Goal: Task Accomplishment & Management: Complete application form

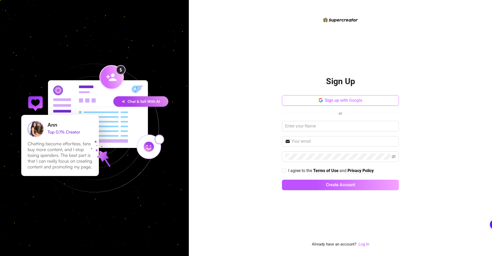
click at [353, 100] on span "Sign up with Google" at bounding box center [344, 100] width 38 height 5
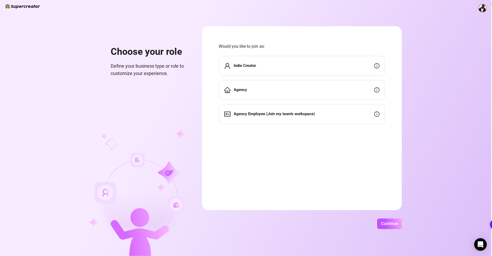
click at [276, 92] on div "Agency" at bounding box center [302, 90] width 166 height 20
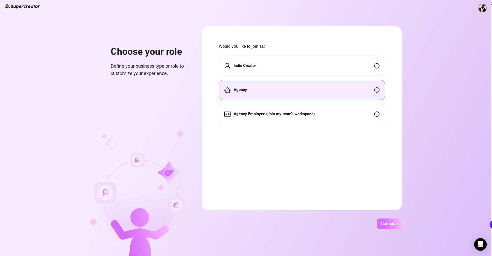
click at [383, 222] on span "Continue" at bounding box center [389, 223] width 17 height 5
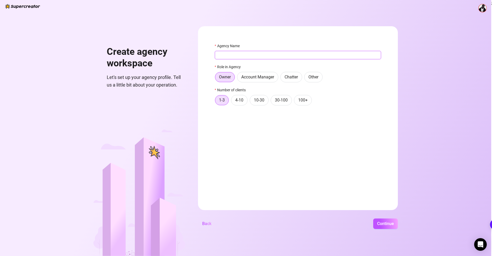
click at [247, 52] on input "Agency Name" at bounding box center [298, 55] width 166 height 8
click at [247, 53] on input "Agency Name" at bounding box center [298, 55] width 166 height 8
type input "ai of models"
click at [395, 225] on button "Continue" at bounding box center [385, 223] width 25 height 10
